Goal: Find specific page/section: Find specific page/section

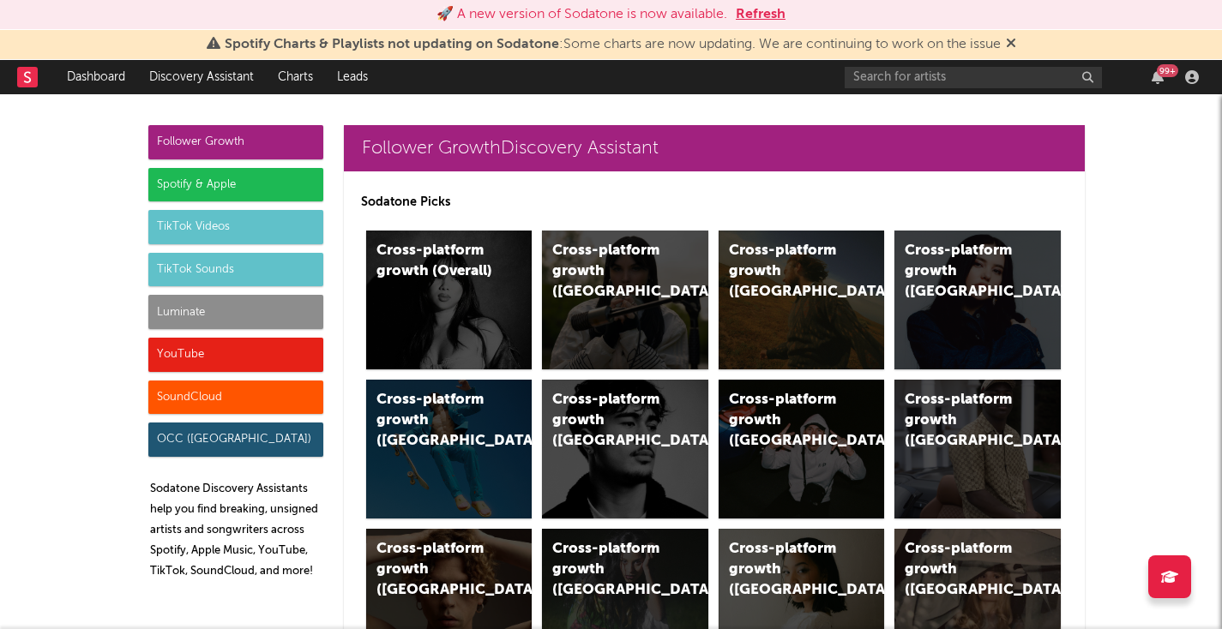
click at [758, 15] on button "Refresh" at bounding box center [761, 14] width 50 height 21
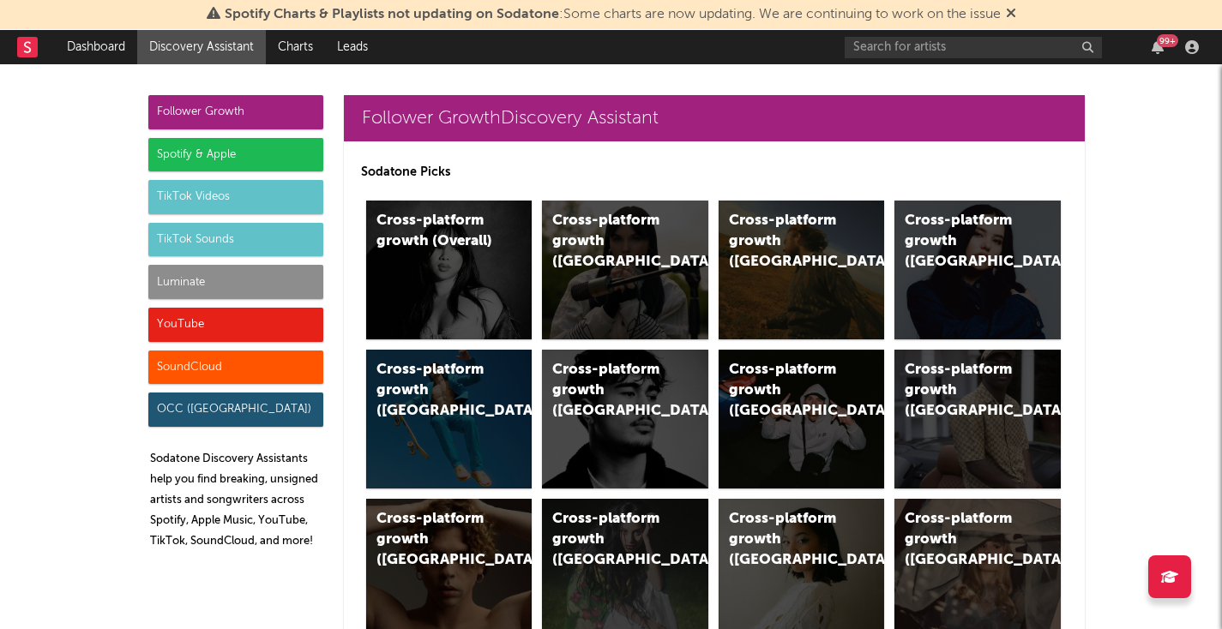
click at [298, 280] on div "Luminate" at bounding box center [235, 282] width 175 height 34
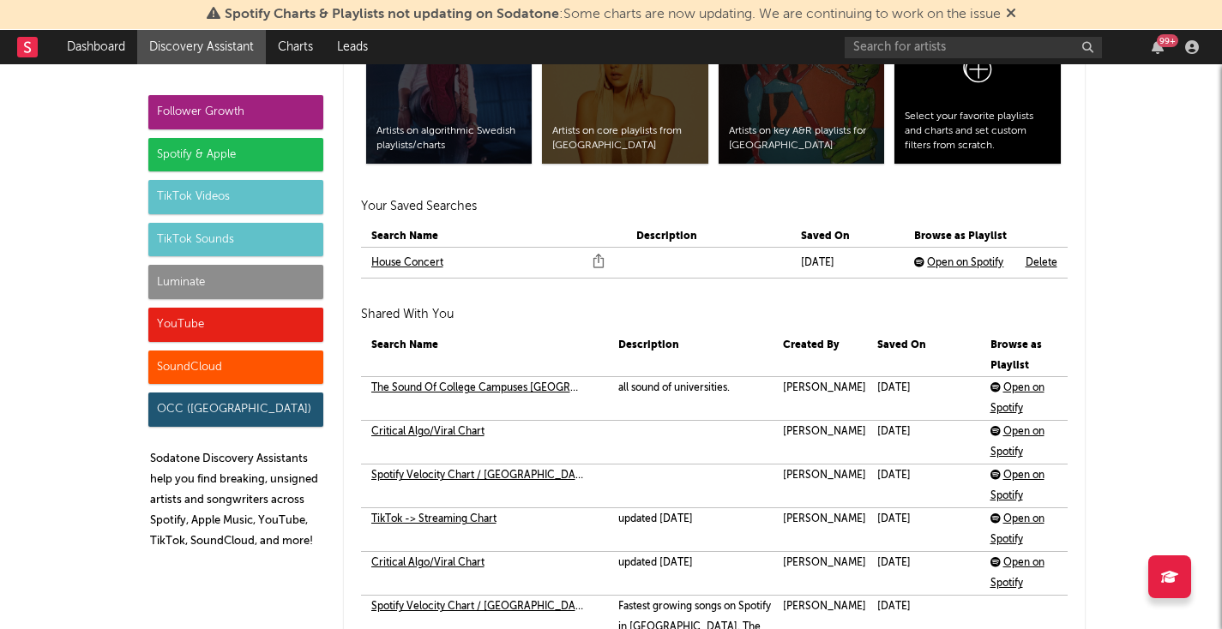
scroll to position [7659, 0]
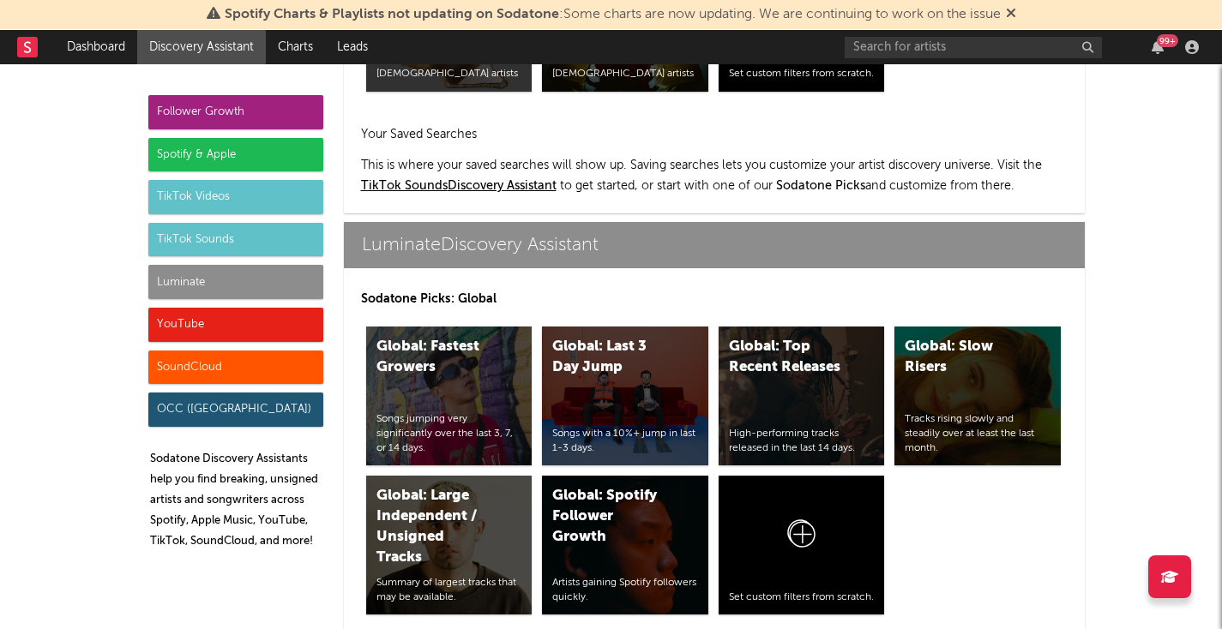
click at [287, 280] on div "Luminate" at bounding box center [235, 282] width 175 height 34
click at [285, 286] on div "Luminate" at bounding box center [235, 282] width 175 height 34
click at [242, 285] on div "Luminate" at bounding box center [235, 282] width 175 height 34
click at [208, 300] on div "Follower Growth Spotify & Apple TikTok Videos TikTok Sounds Luminate YouTube So…" at bounding box center [235, 329] width 175 height 468
click at [212, 283] on div "Luminate" at bounding box center [235, 282] width 175 height 34
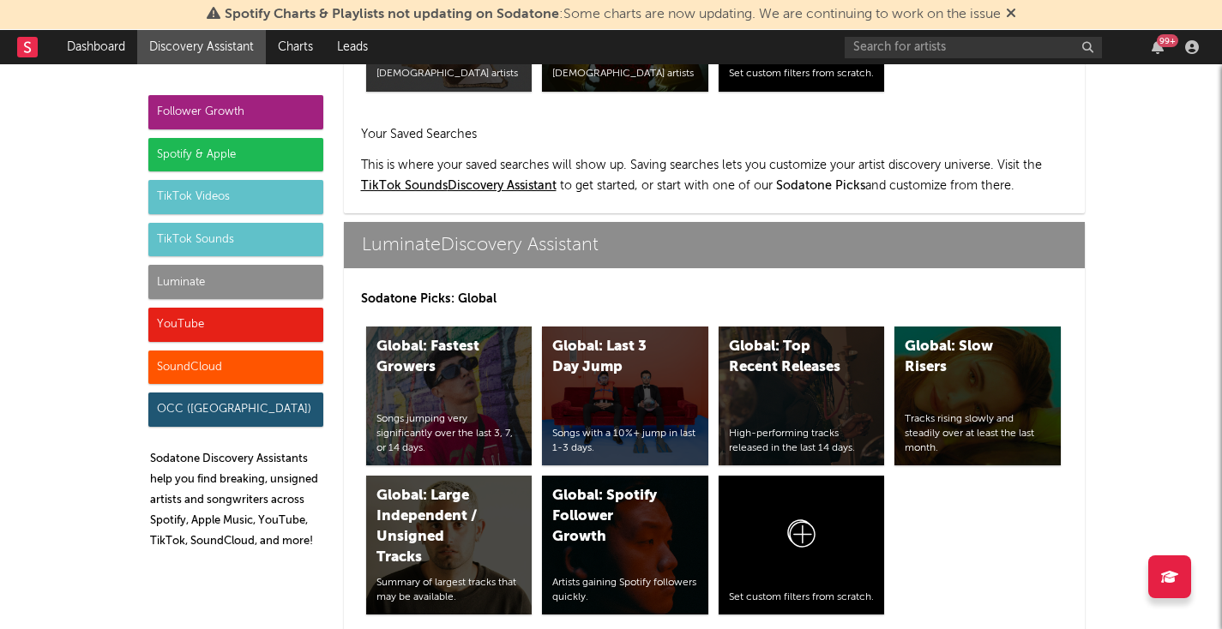
click at [220, 274] on div "Luminate" at bounding box center [235, 282] width 175 height 34
click at [290, 278] on div "Luminate" at bounding box center [235, 282] width 175 height 34
click at [233, 111] on div "Follower Growth" at bounding box center [235, 112] width 175 height 34
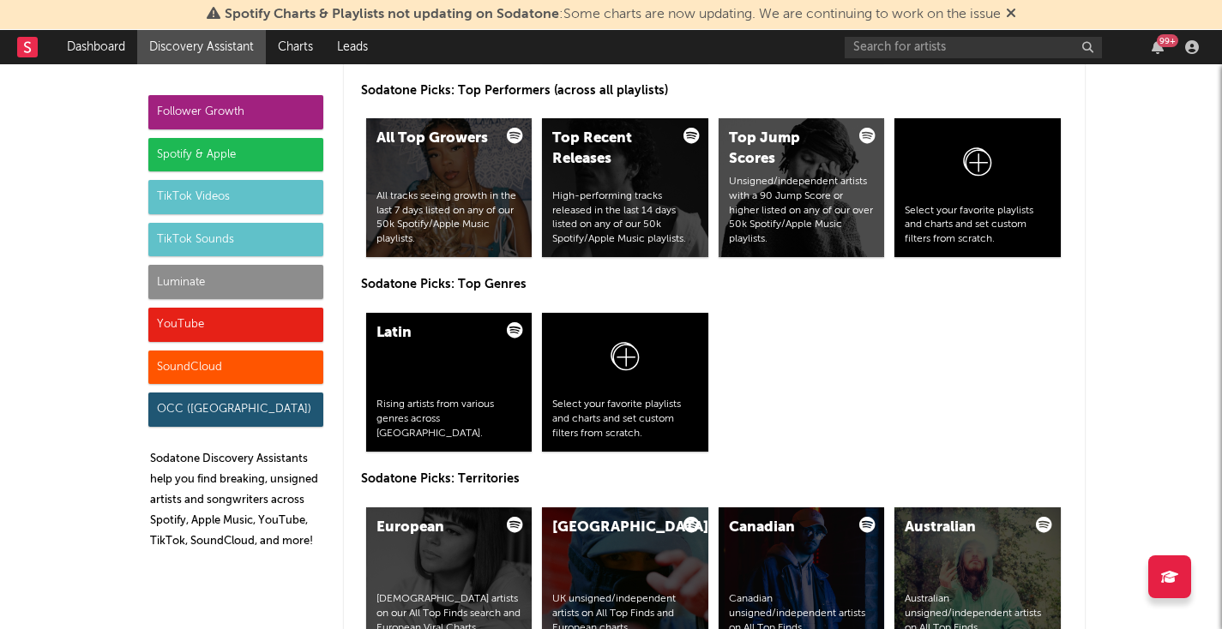
scroll to position [0, 0]
